Goal: Find specific page/section: Find specific page/section

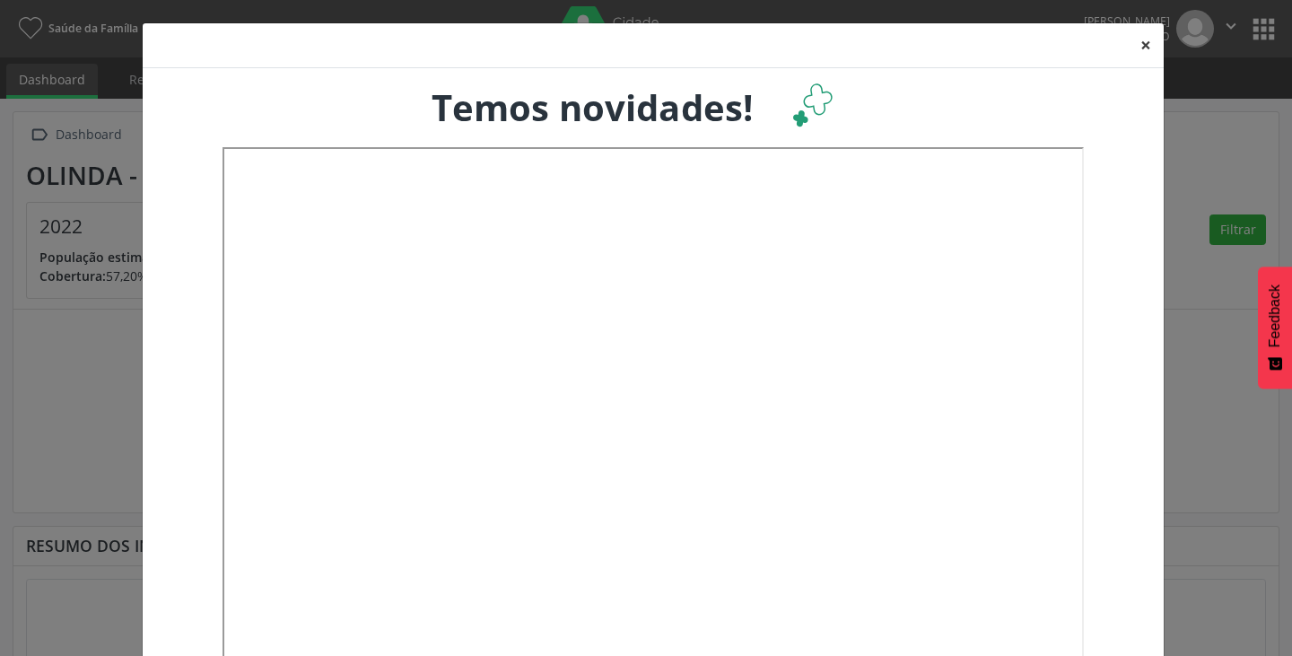
click at [1131, 43] on button "×" at bounding box center [1146, 45] width 36 height 44
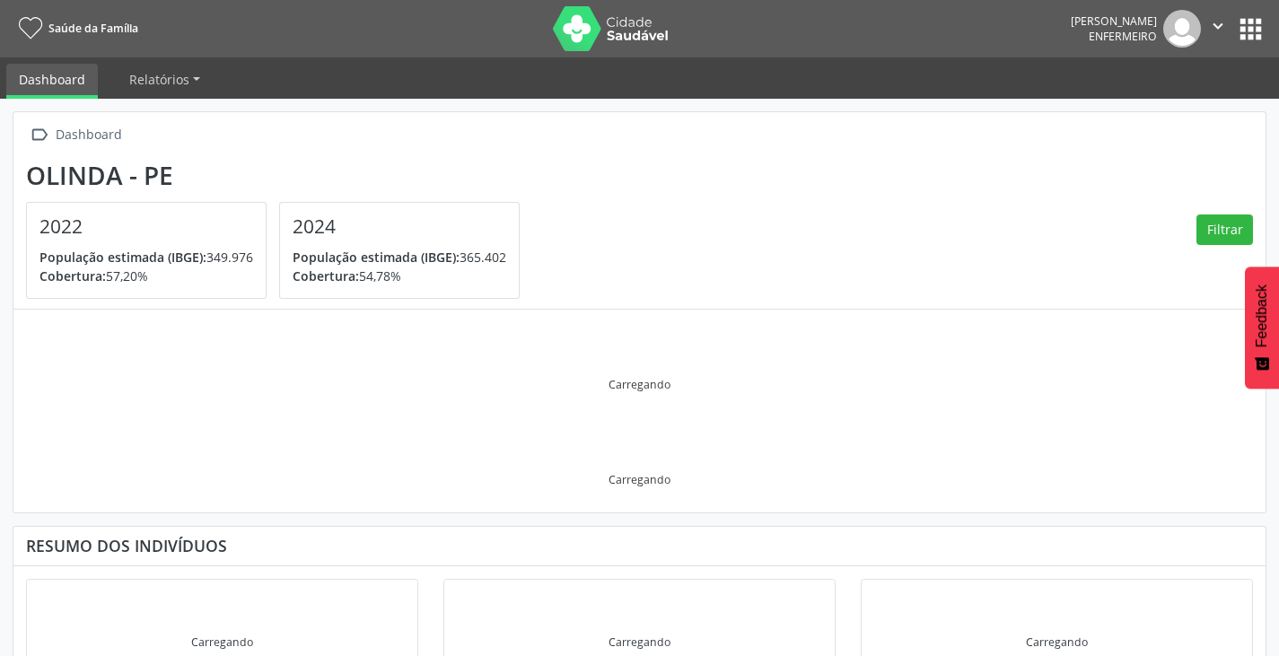
click at [1210, 26] on icon "" at bounding box center [1218, 26] width 20 height 20
click at [1204, 73] on link "Configurações" at bounding box center [1172, 70] width 124 height 25
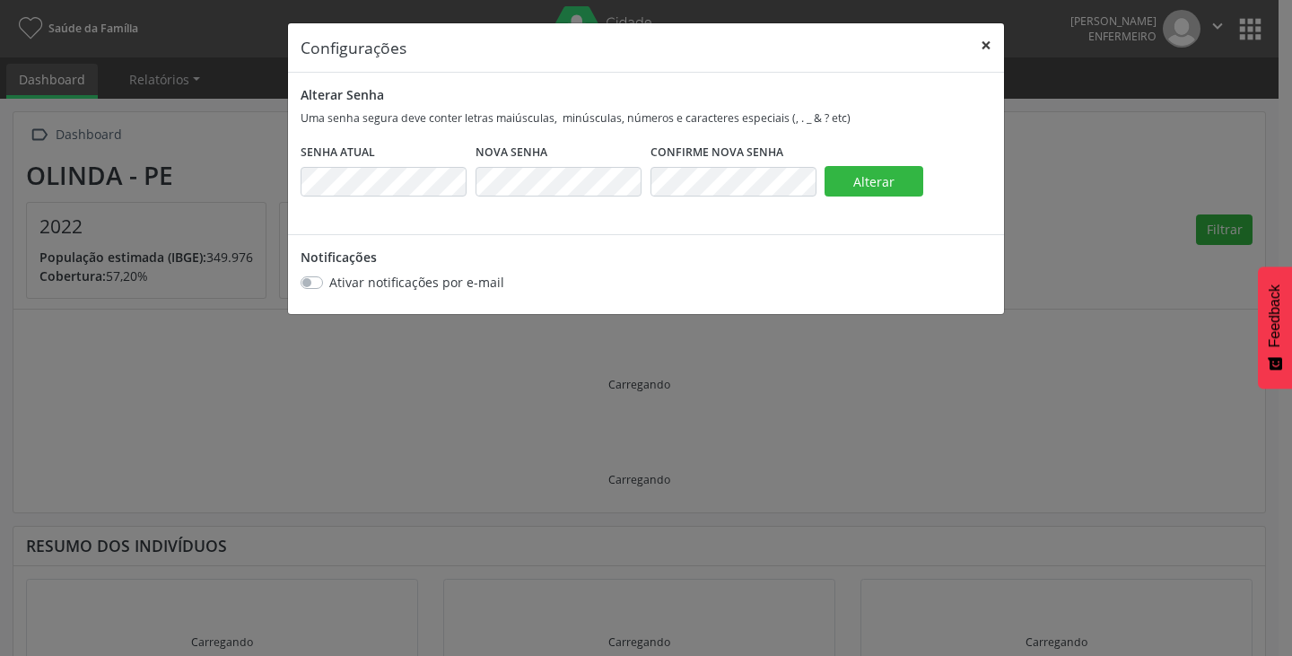
click at [992, 45] on button "×" at bounding box center [986, 45] width 36 height 44
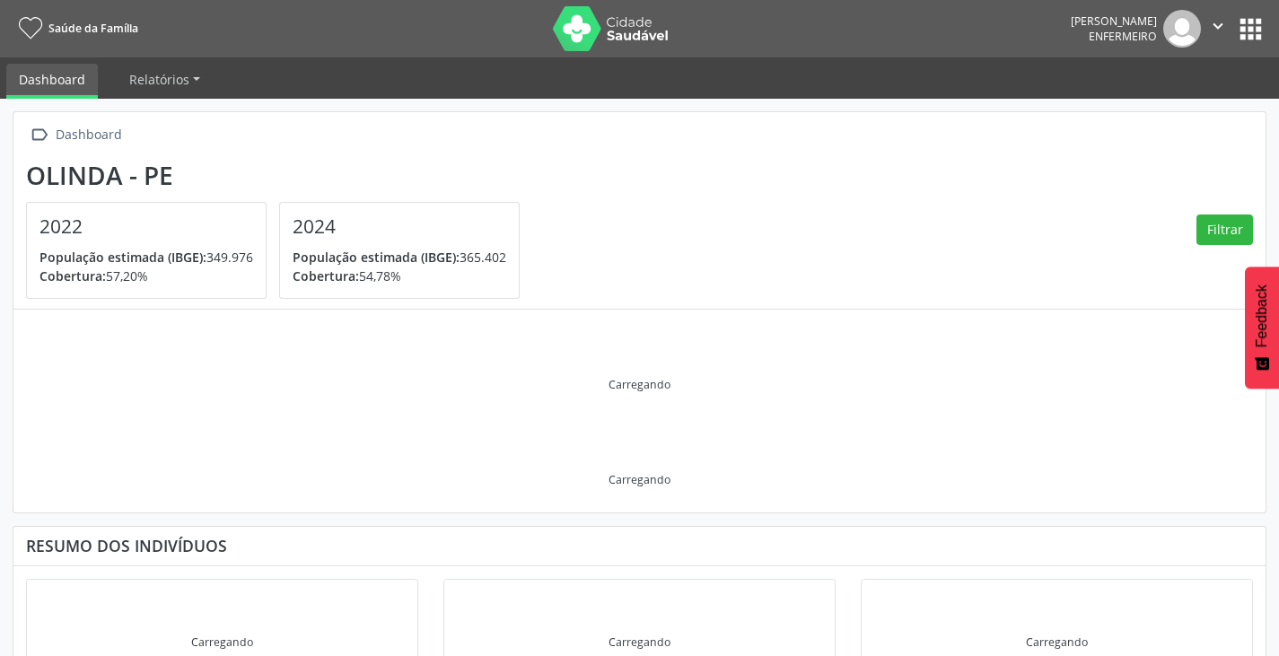
click at [1214, 25] on icon "" at bounding box center [1218, 26] width 20 height 20
click at [197, 81] on link "Relatórios" at bounding box center [165, 79] width 96 height 31
click at [1238, 30] on button "apps" at bounding box center [1250, 28] width 31 height 31
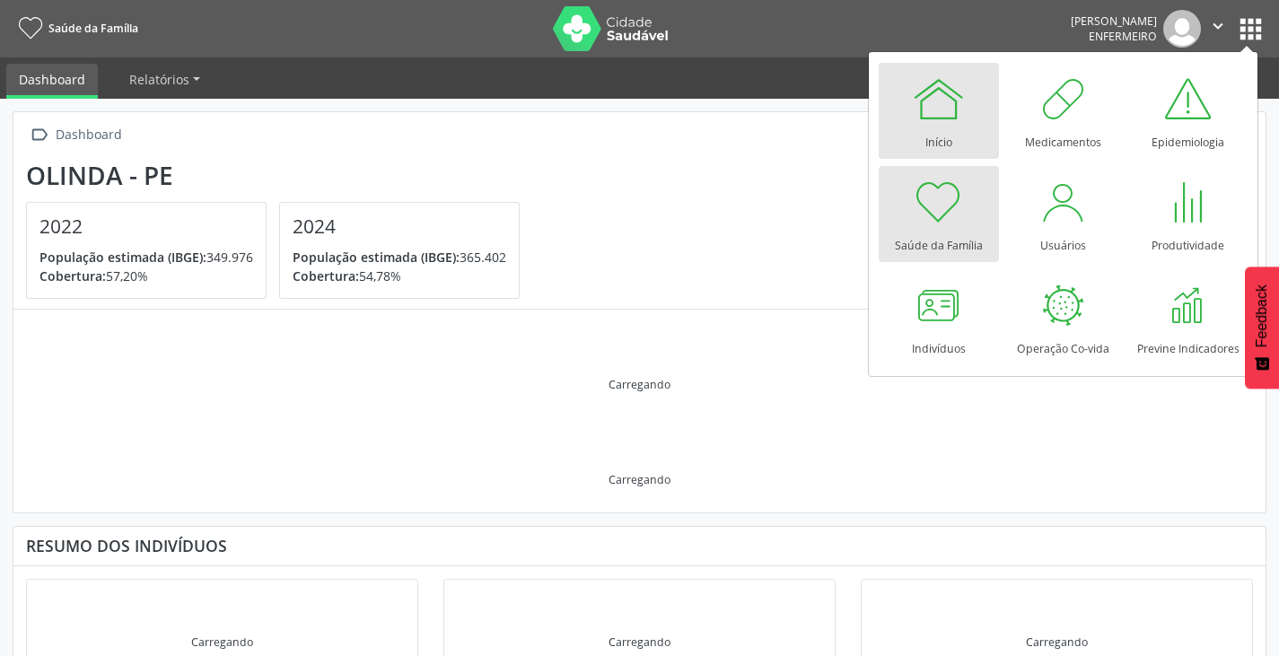
click at [961, 106] on div at bounding box center [939, 99] width 54 height 54
